Goal: Transaction & Acquisition: Purchase product/service

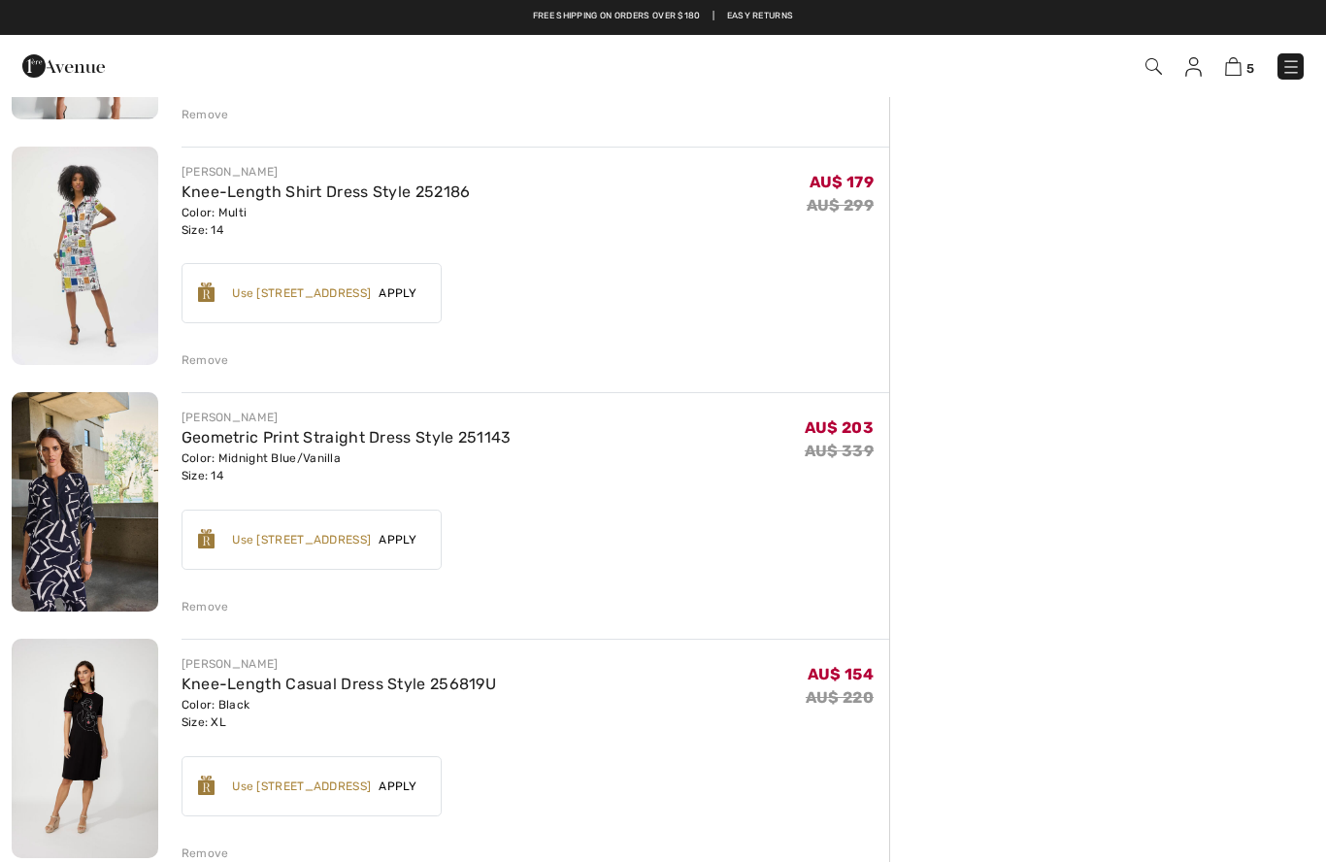
scroll to position [599, 0]
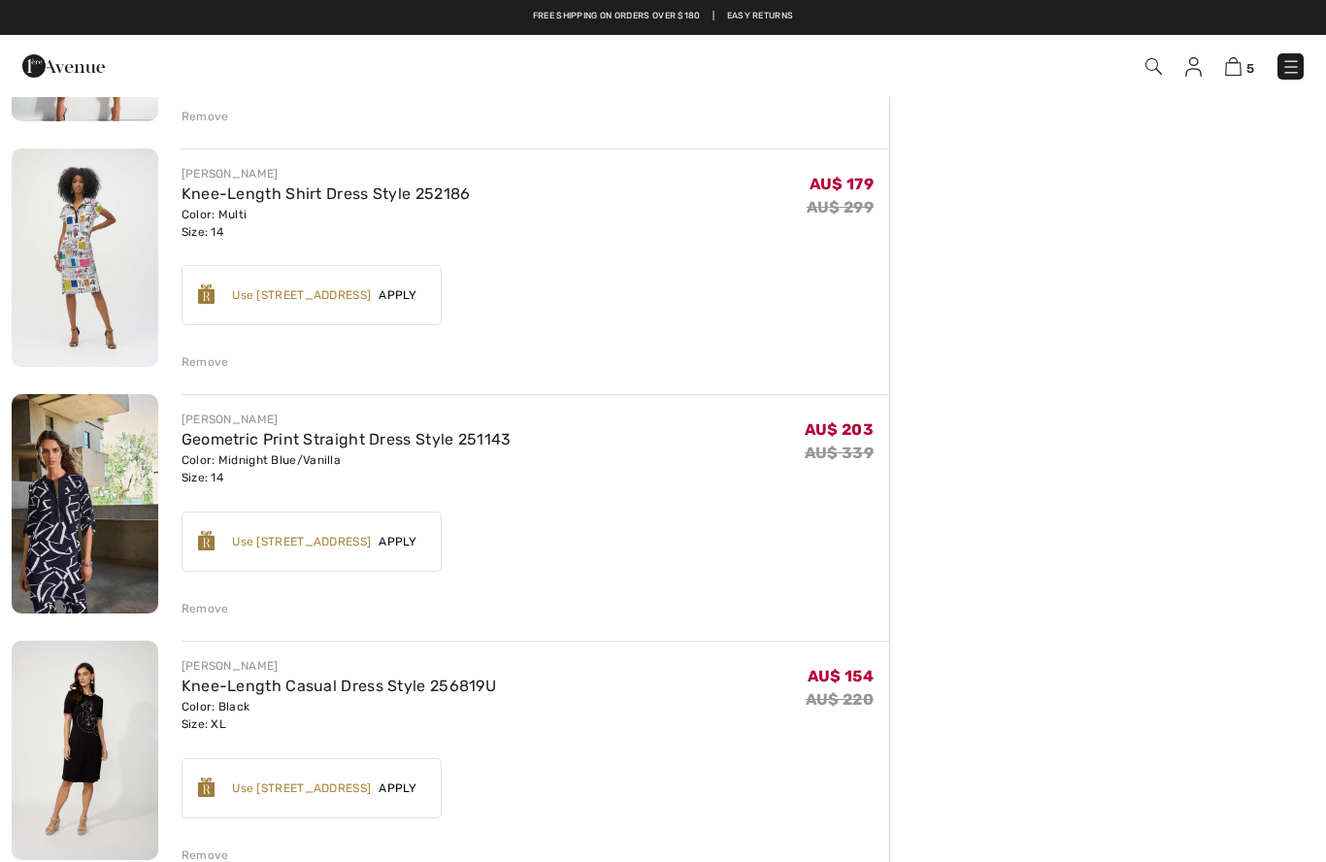
click at [1277, 79] on span "5" at bounding box center [937, 66] width 736 height 26
click at [1295, 73] on img at bounding box center [1290, 66] width 19 height 19
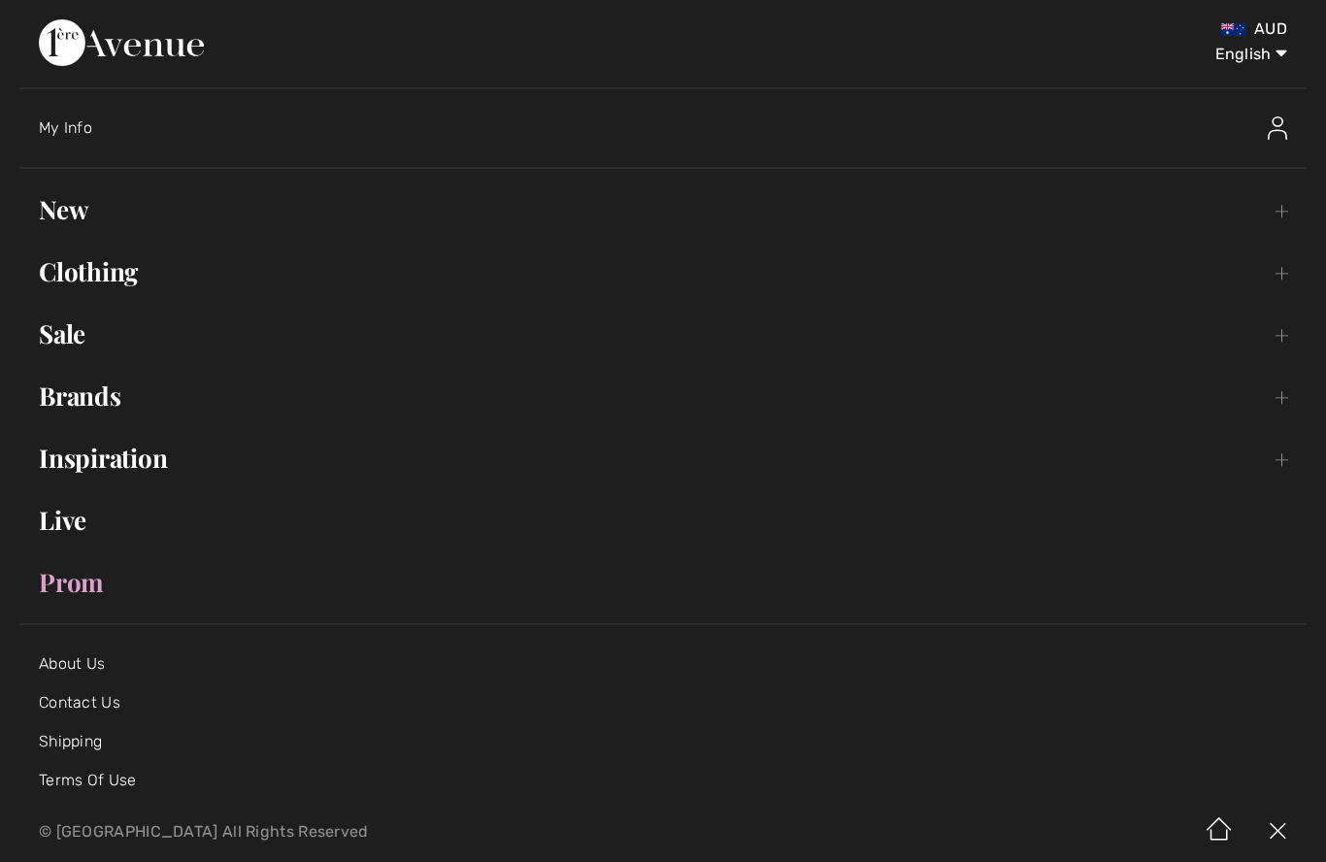
click at [82, 275] on link "Clothing Toggle submenu" at bounding box center [662, 271] width 1287 height 43
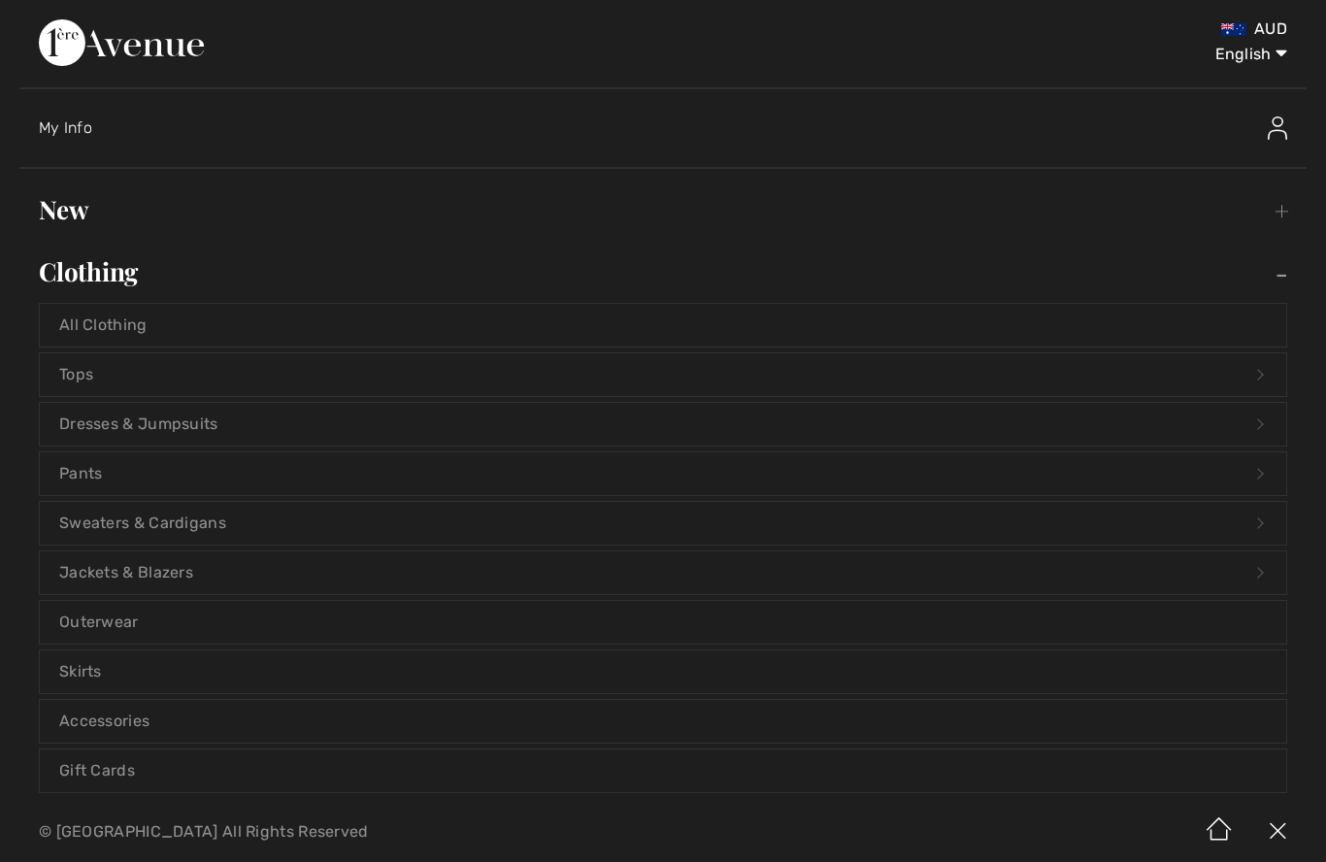
click at [96, 426] on link "Dresses & Jumpsuits Open submenu" at bounding box center [663, 424] width 1246 height 43
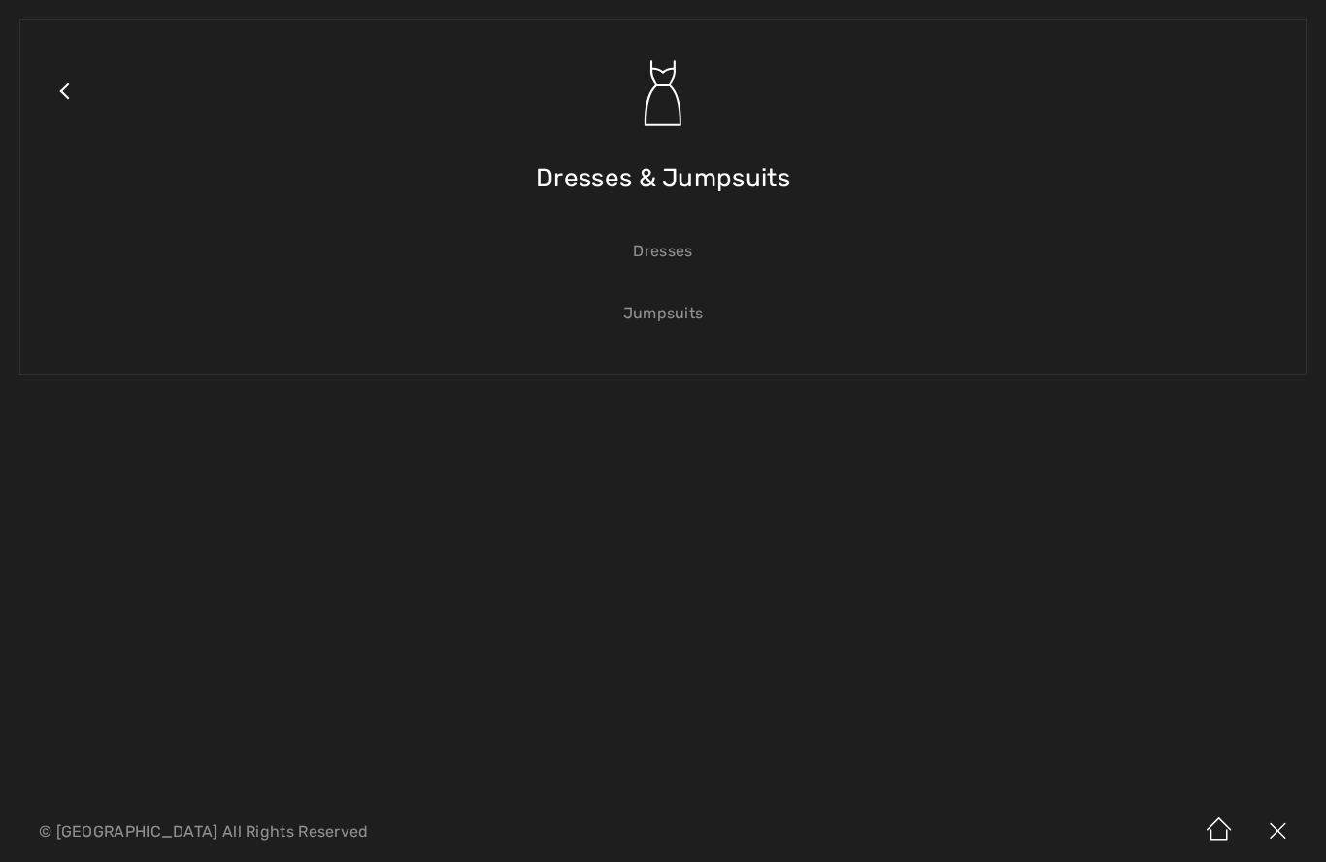
click at [676, 253] on link "Dresses" at bounding box center [663, 251] width 1246 height 43
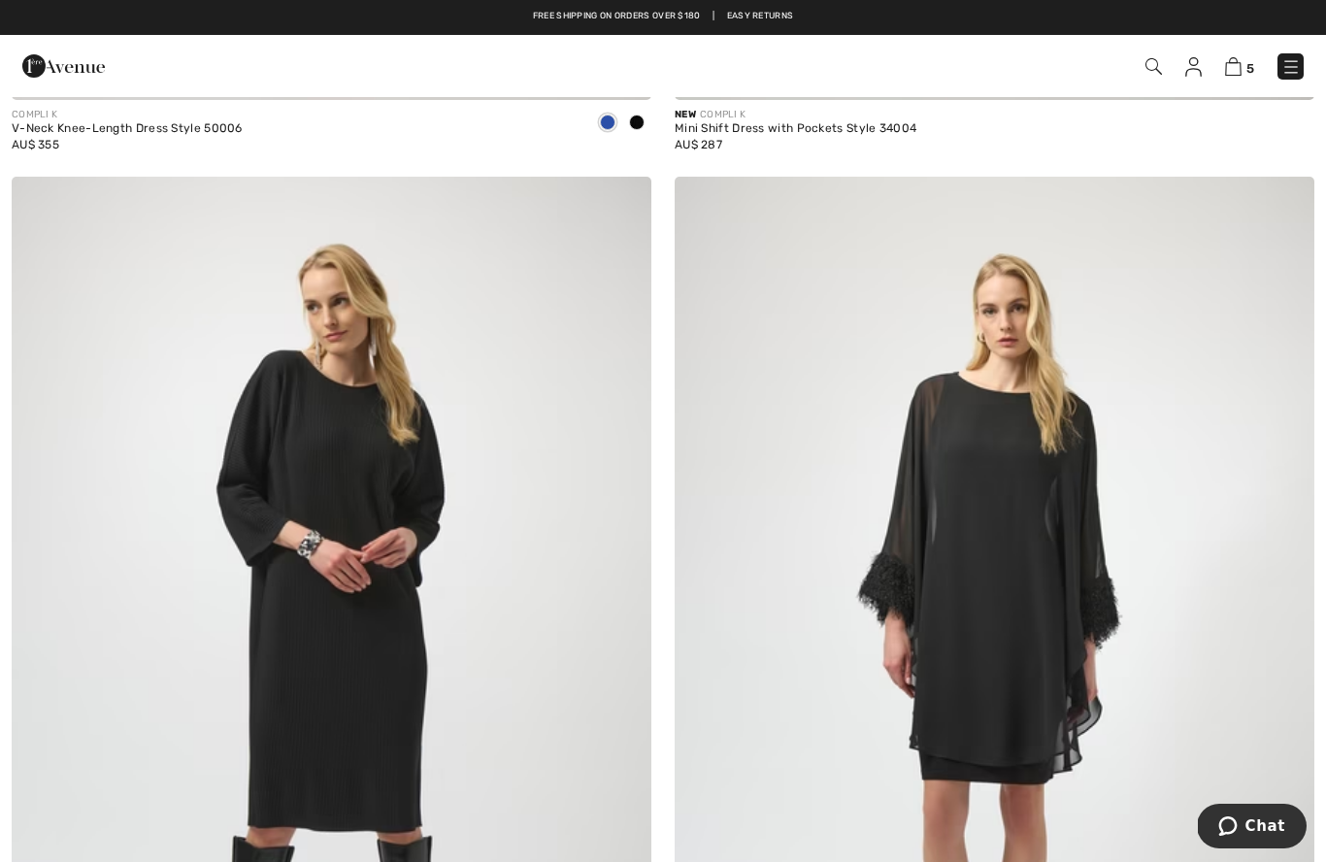
scroll to position [11661, 0]
click at [1188, 66] on img at bounding box center [1193, 66] width 16 height 19
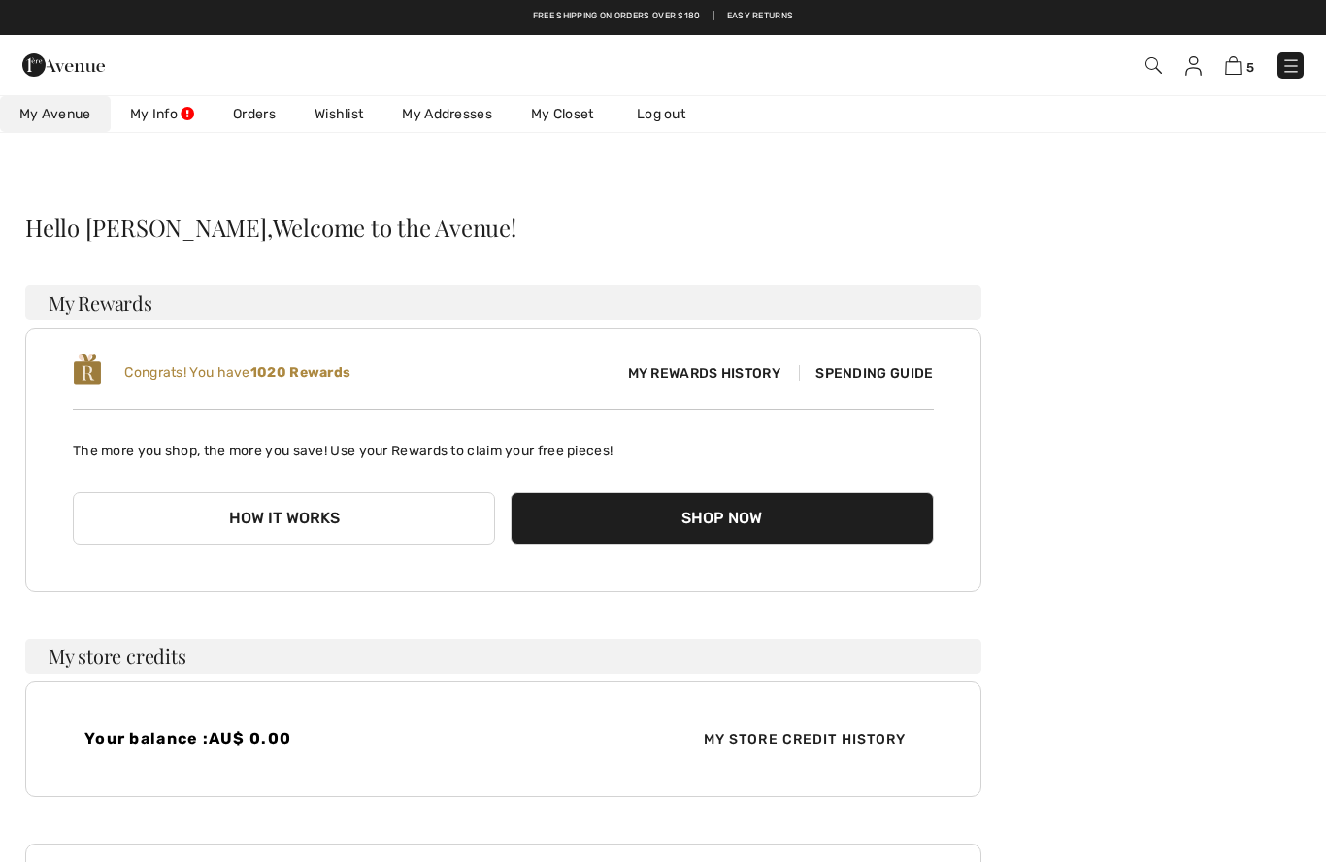
click at [340, 116] on link "Wishlist" at bounding box center [338, 114] width 87 height 36
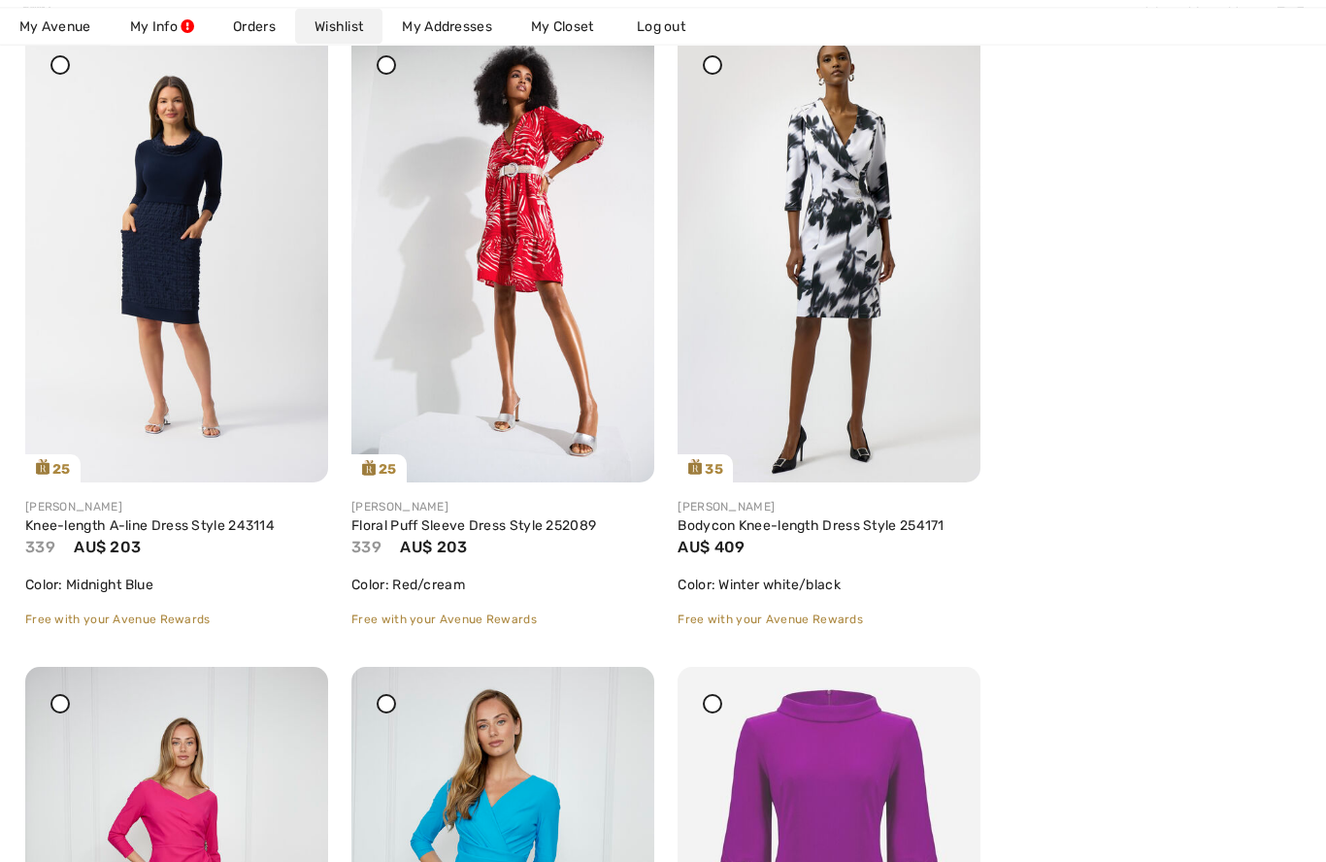
scroll to position [362, 0]
click at [539, 258] on img at bounding box center [502, 255] width 303 height 454
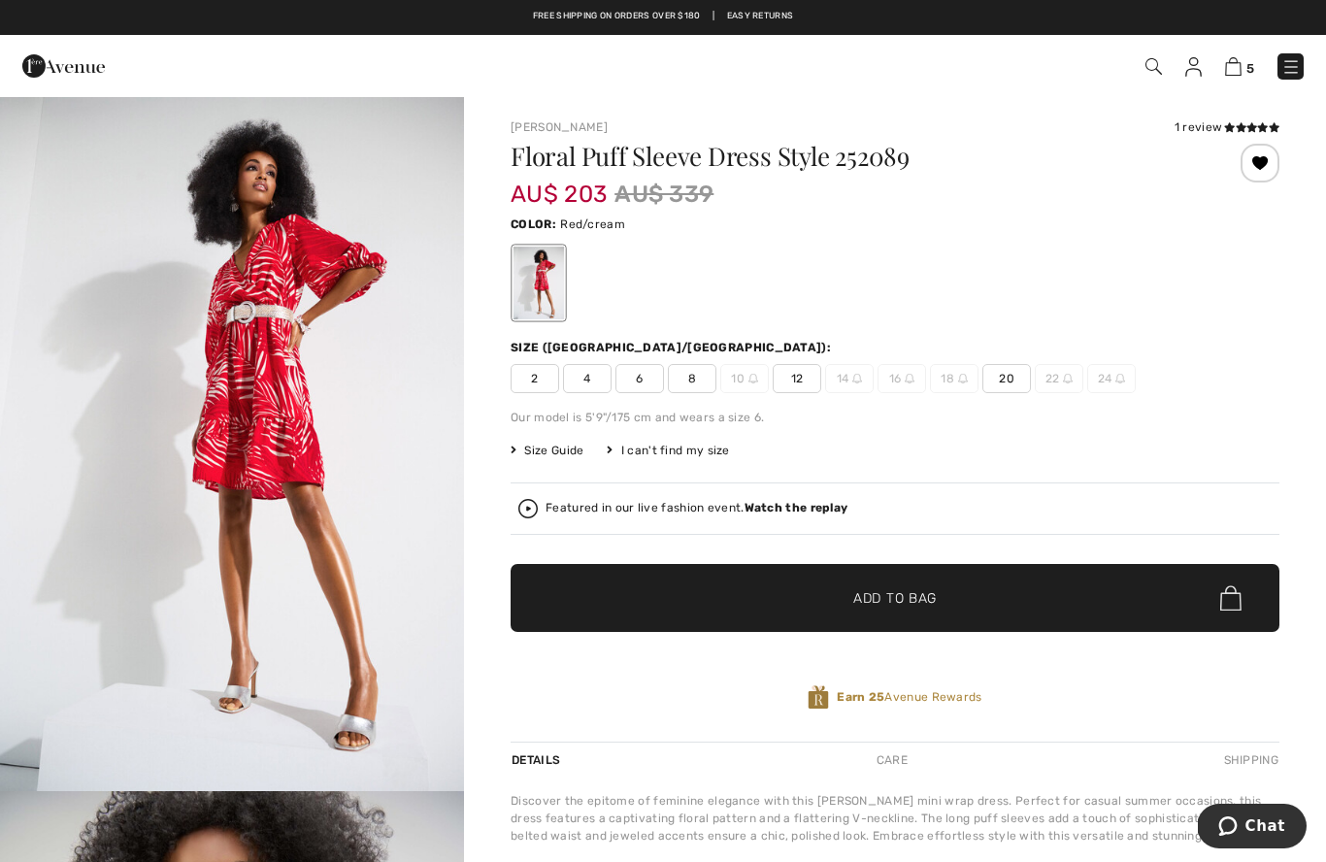
click at [665, 457] on div "I can't find my size" at bounding box center [668, 450] width 122 height 17
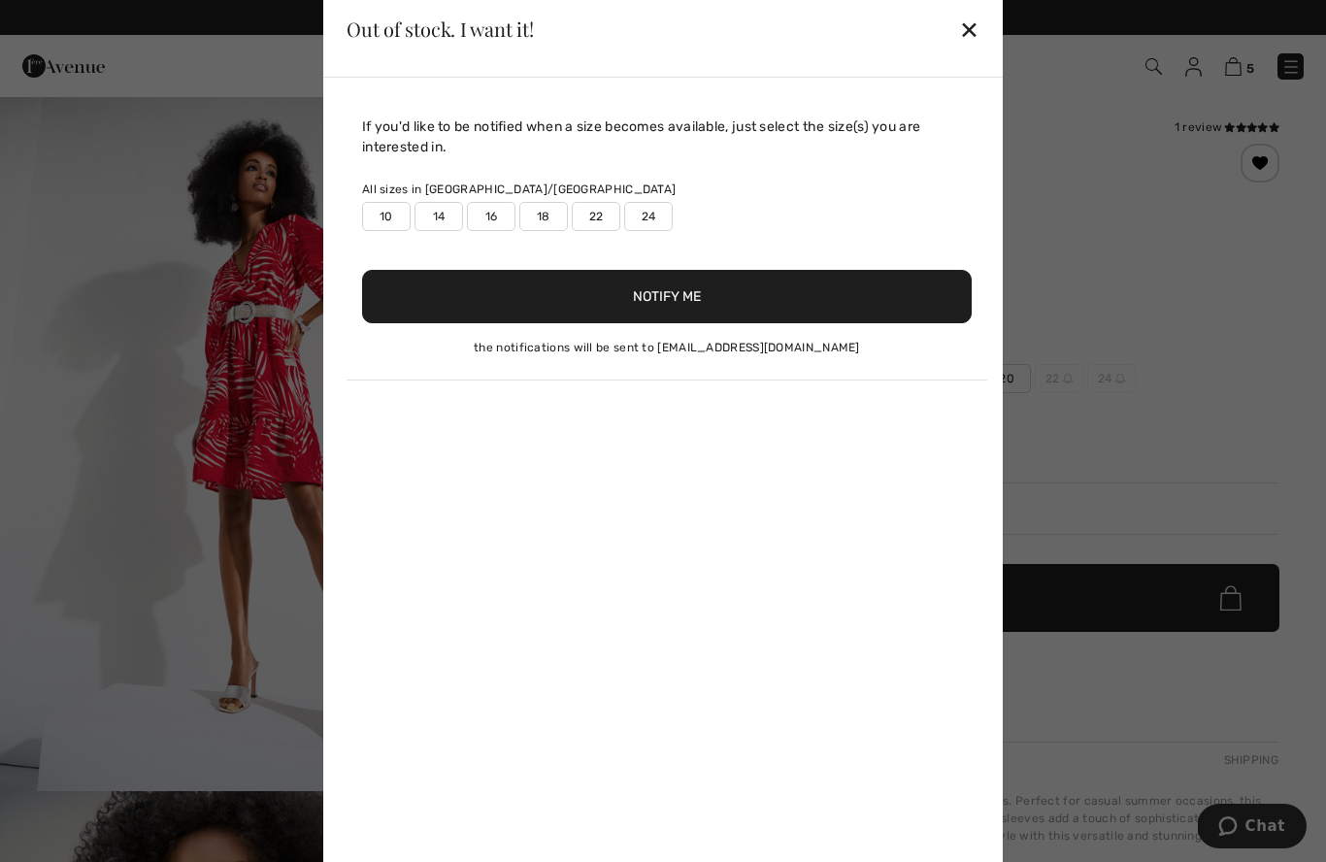
click at [431, 226] on label "14" at bounding box center [438, 216] width 49 height 29
type input "true"
click at [674, 300] on button "Notify Me" at bounding box center [666, 296] width 609 height 53
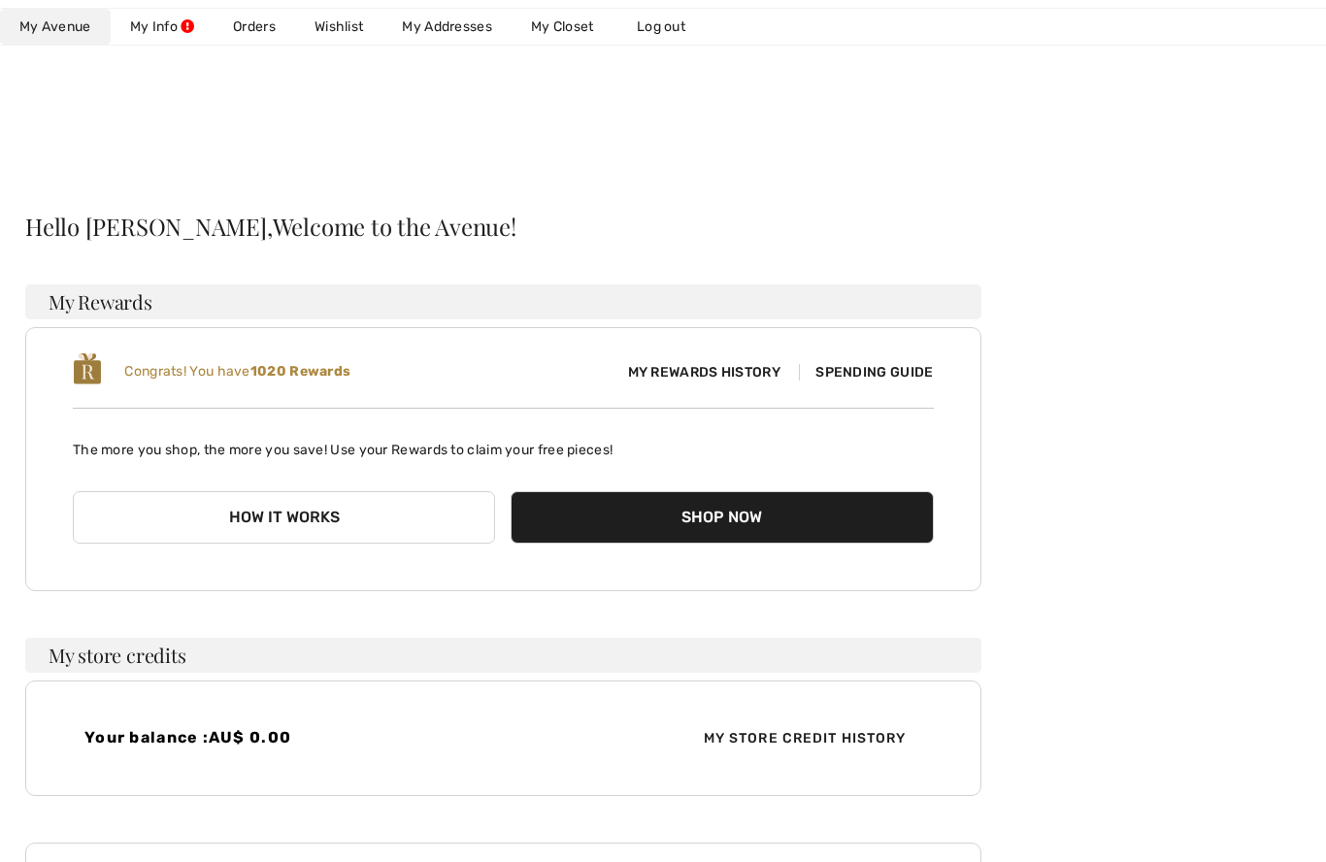
click at [352, 35] on link "Wishlist" at bounding box center [338, 27] width 87 height 36
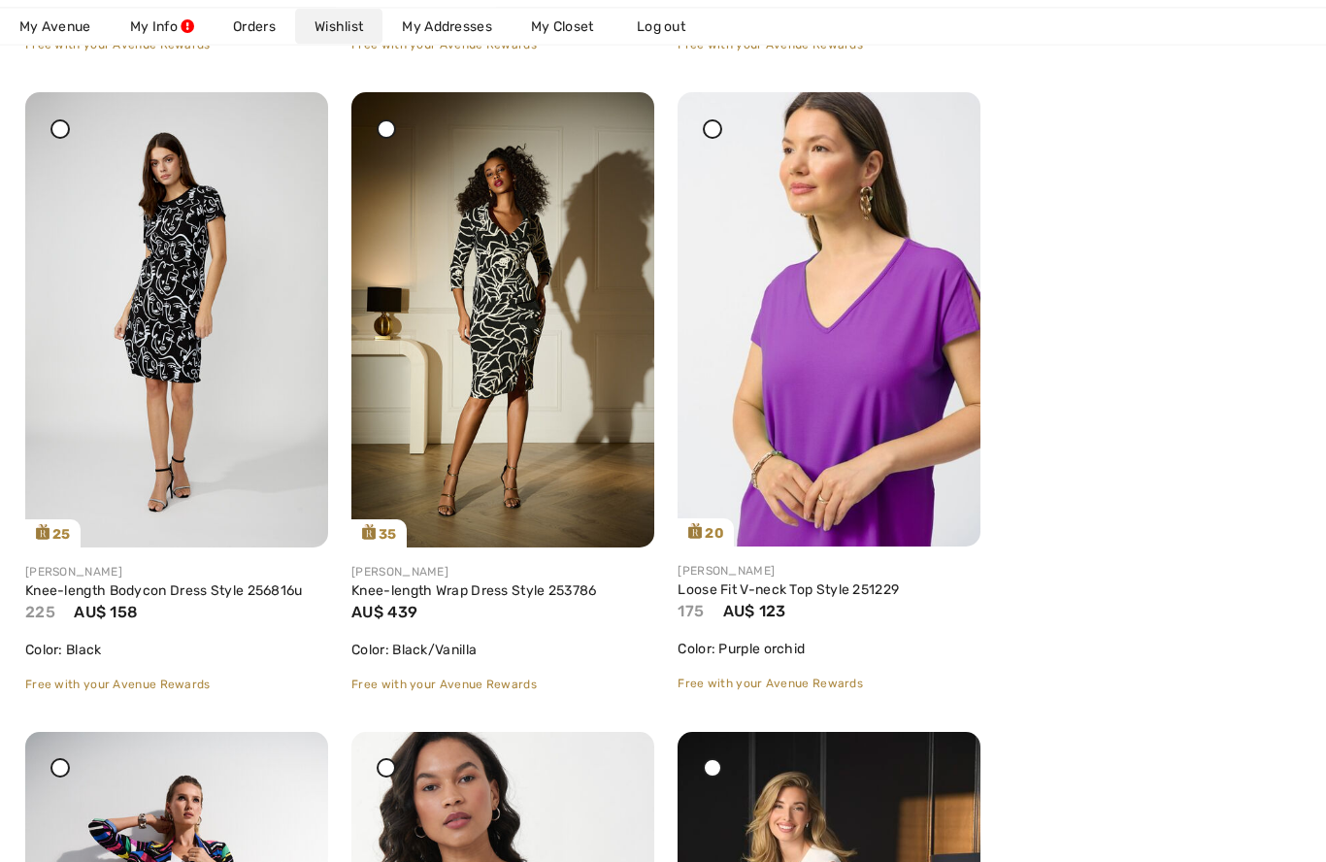
scroll to position [4768, 0]
click at [509, 312] on img at bounding box center [502, 319] width 303 height 454
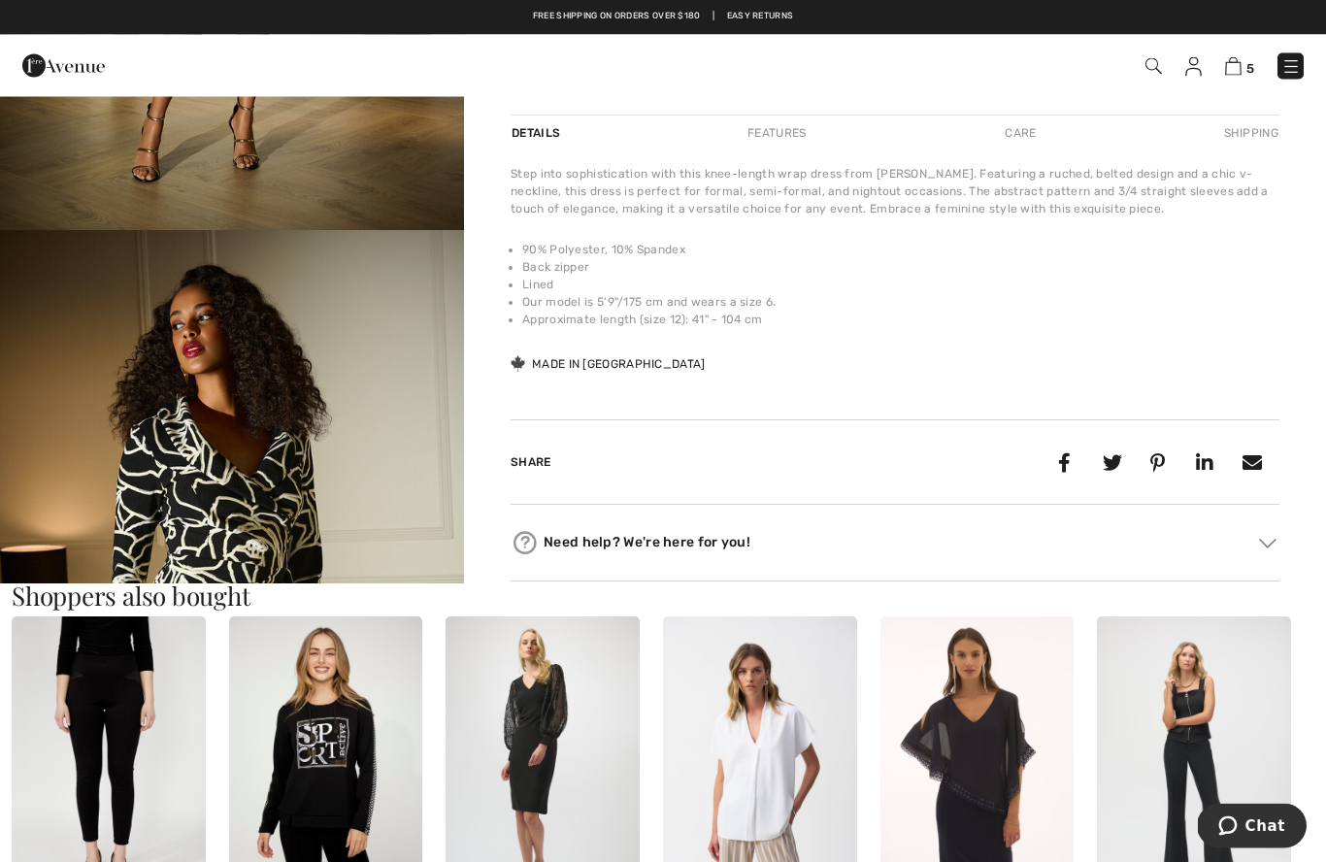
scroll to position [561, 0]
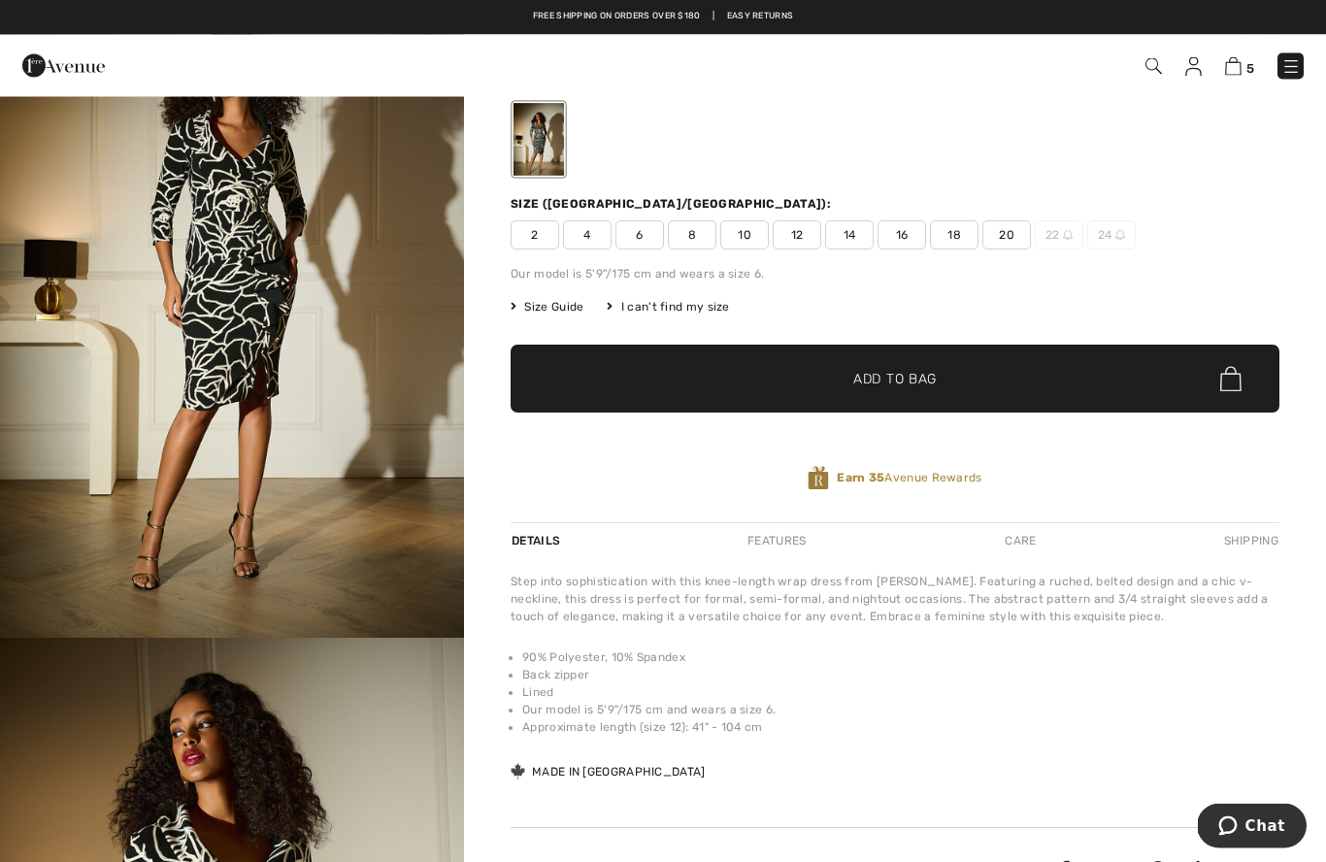
click at [221, 287] on img "1 / 6" at bounding box center [232, 291] width 464 height 696
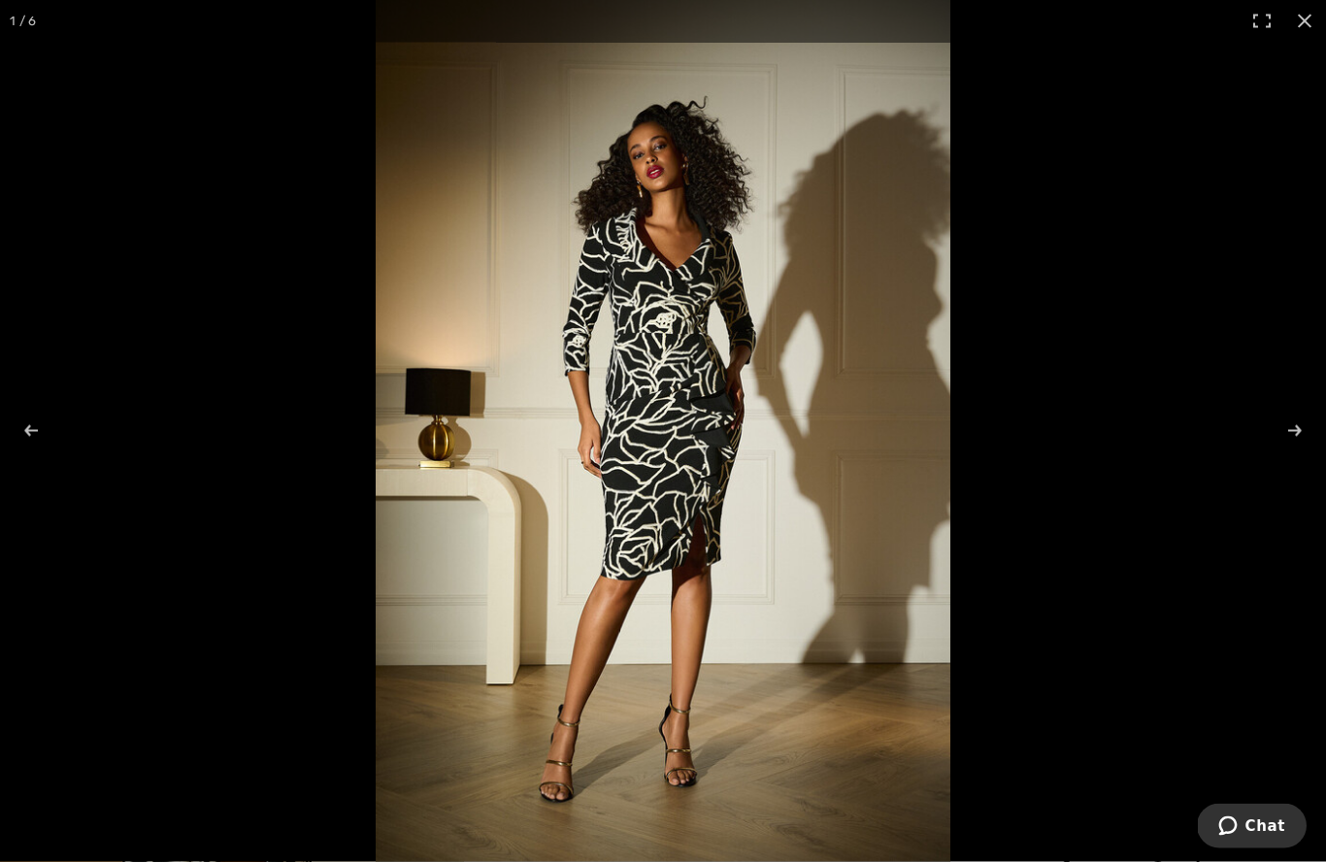
scroll to position [153, 0]
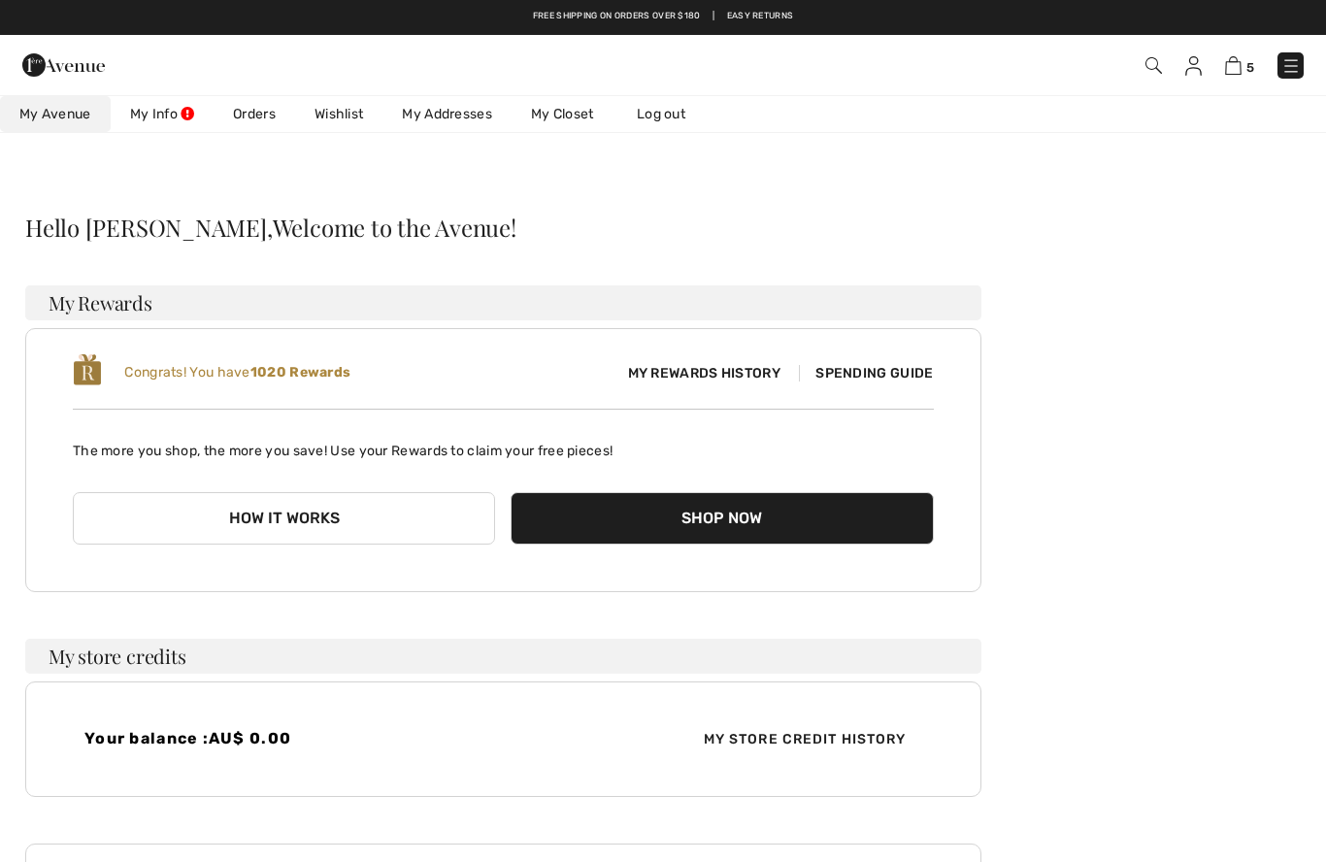
click at [1228, 74] on img at bounding box center [1233, 65] width 16 height 18
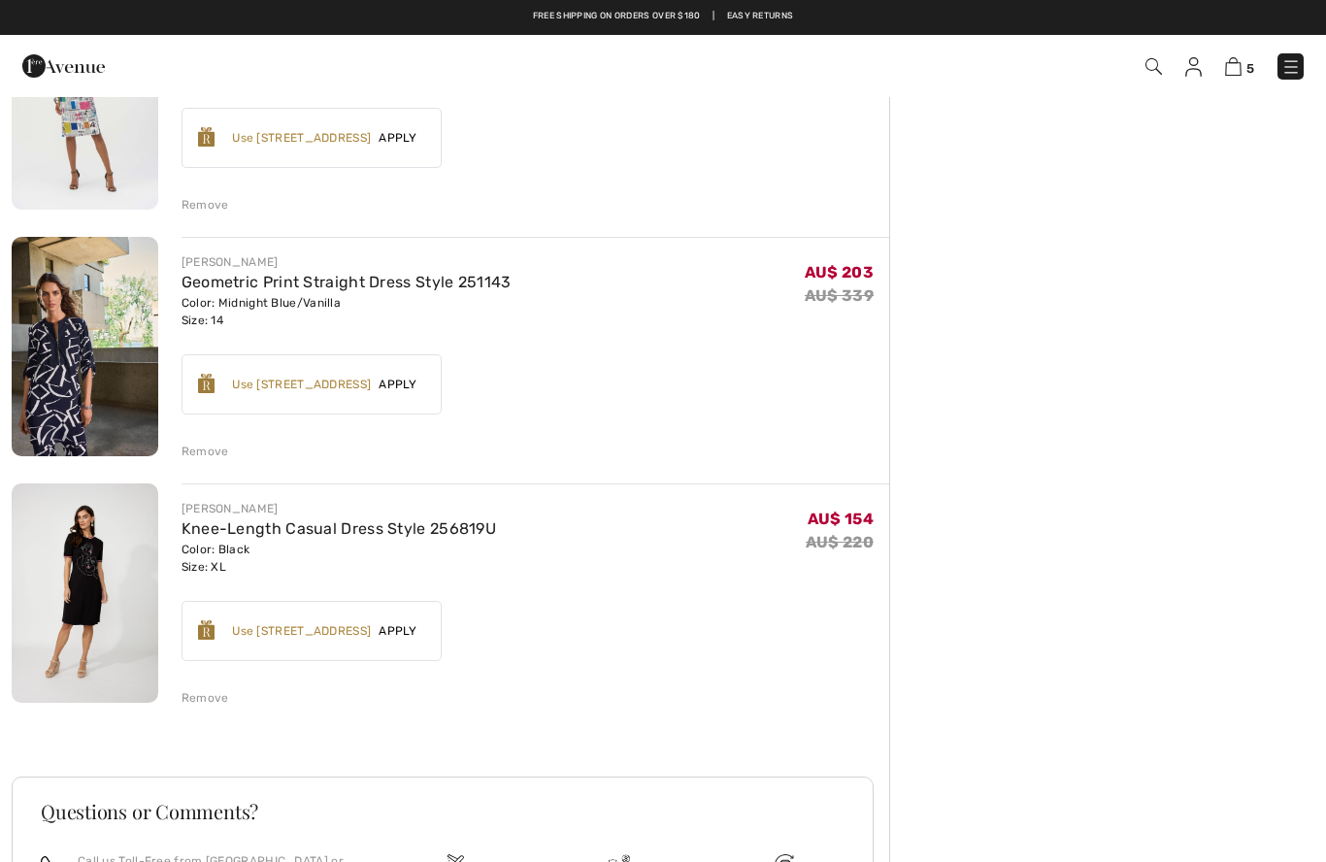
scroll to position [753, 0]
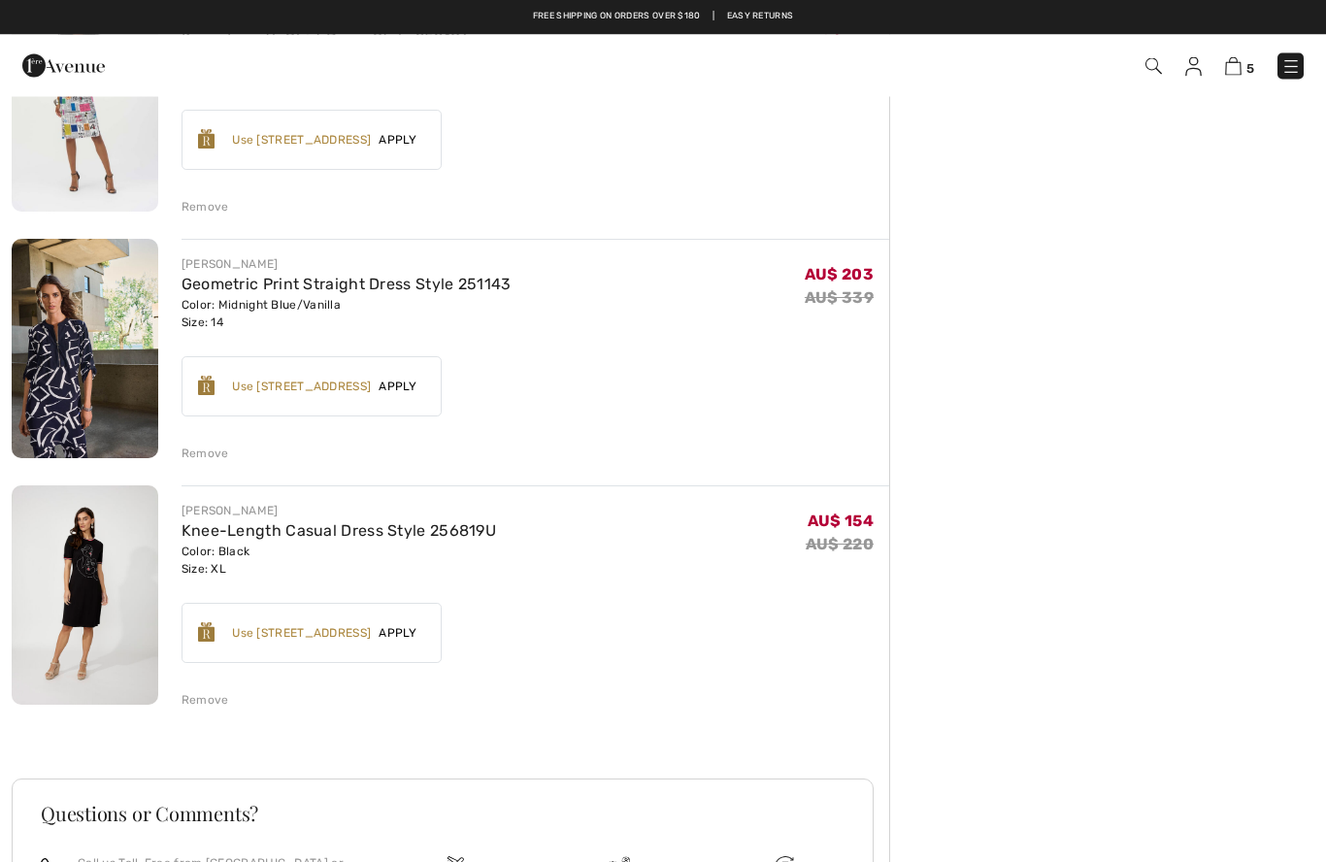
click at [199, 456] on div "Remove" at bounding box center [205, 453] width 48 height 17
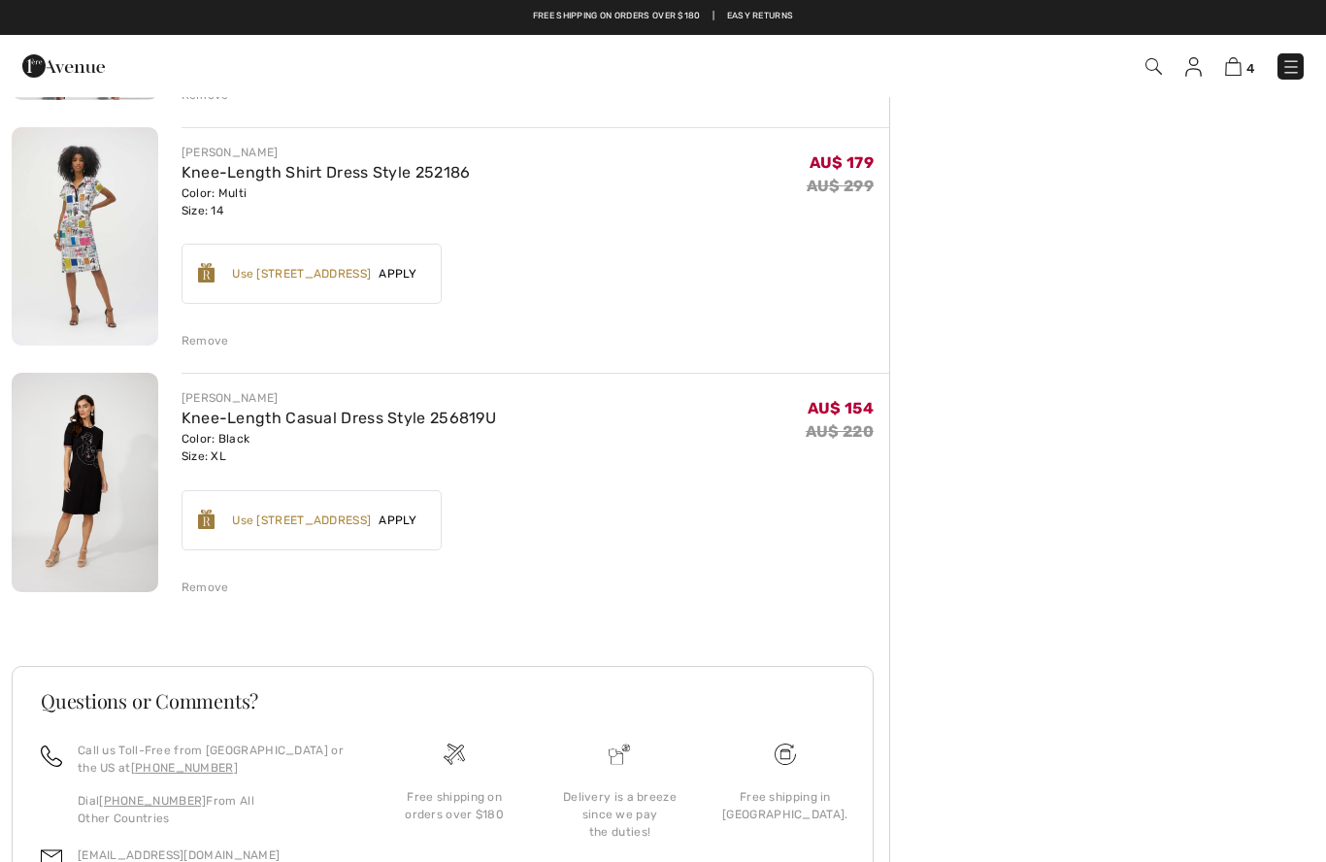
scroll to position [616, 0]
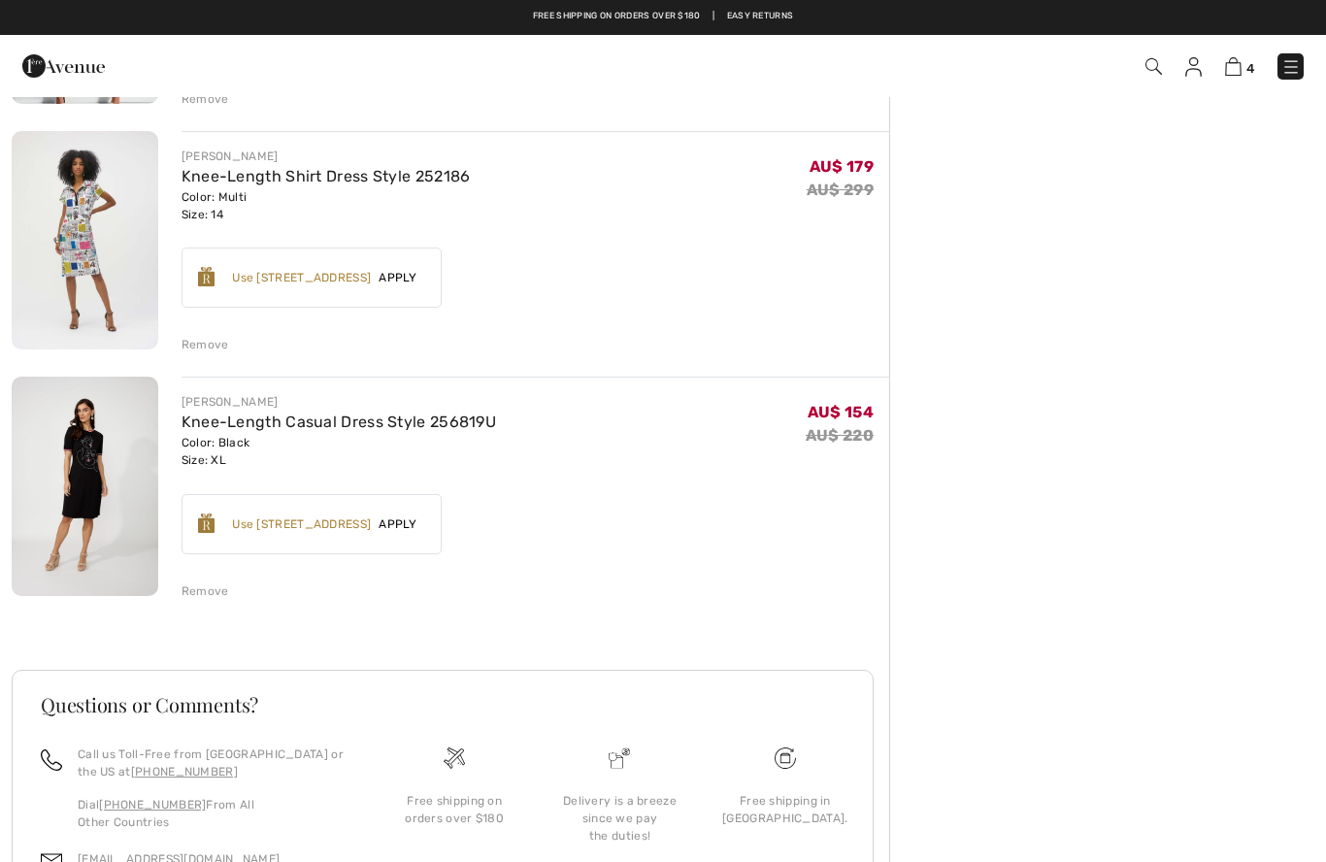
click at [202, 342] on div "Remove" at bounding box center [205, 344] width 48 height 17
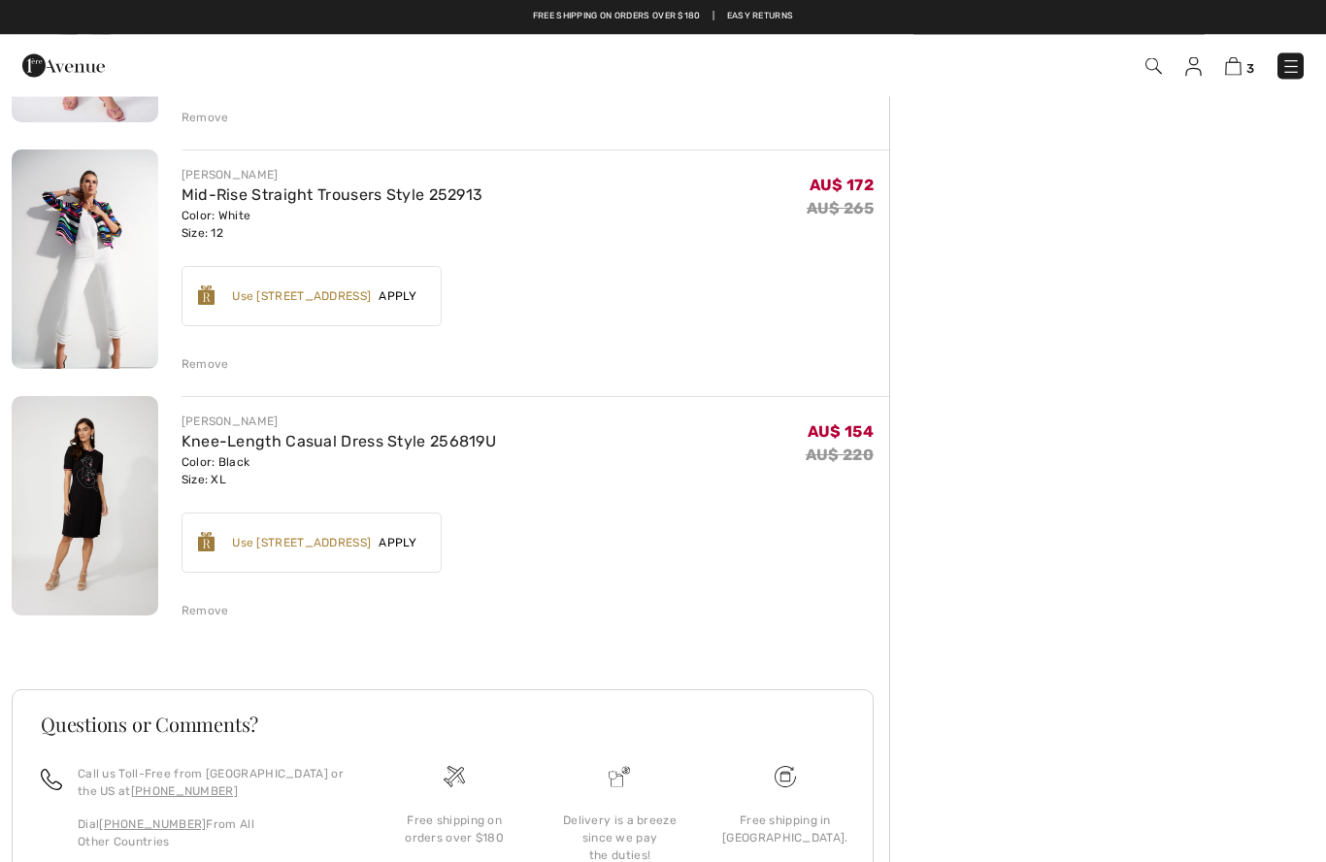
click at [205, 359] on div "Remove" at bounding box center [205, 364] width 48 height 17
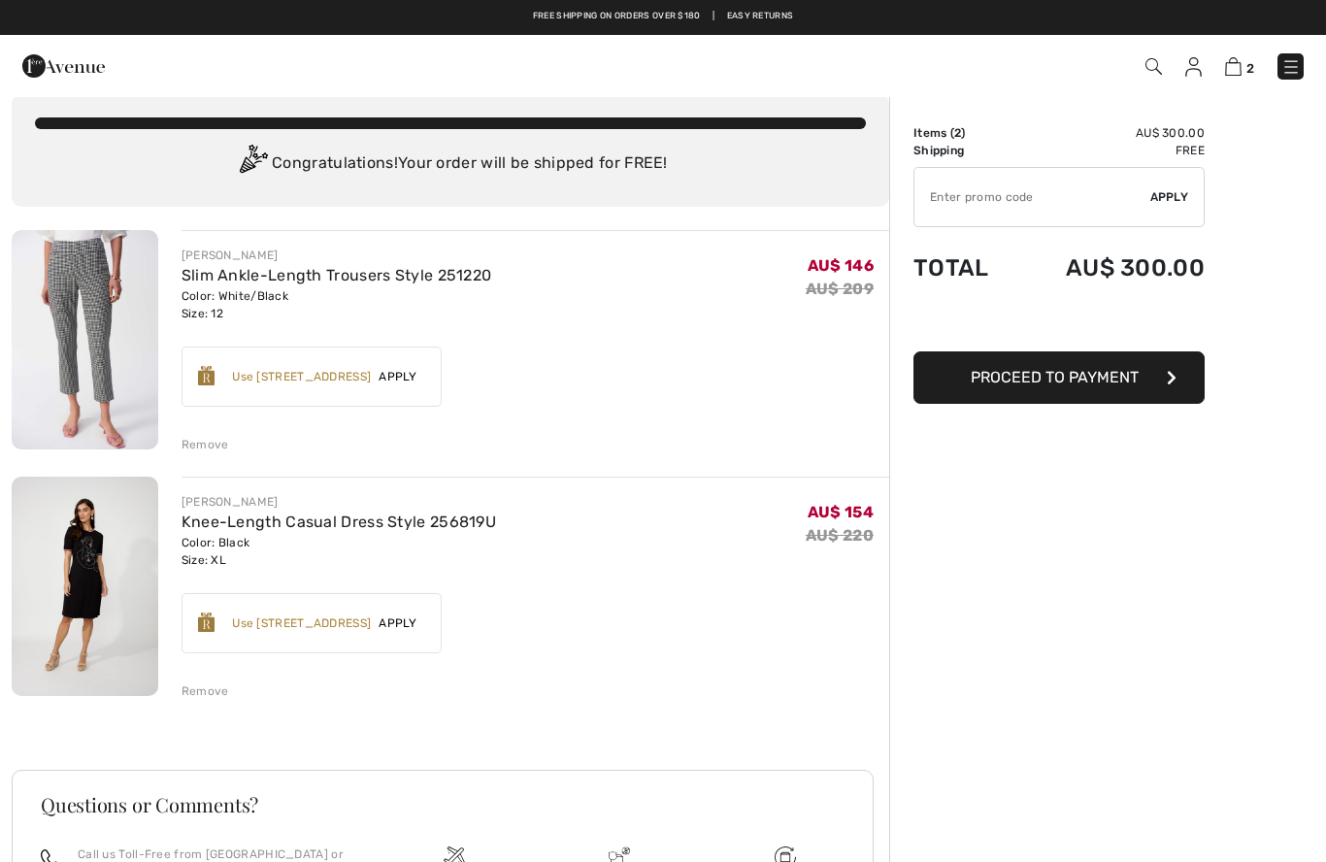
scroll to position [0, 0]
